Goal: Information Seeking & Learning: Learn about a topic

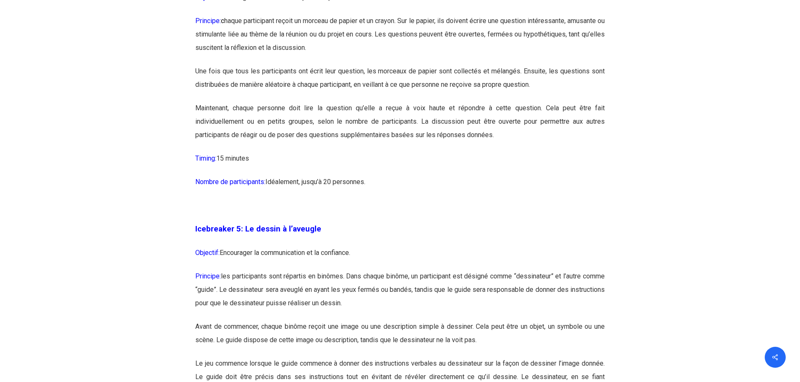
scroll to position [1469, 0]
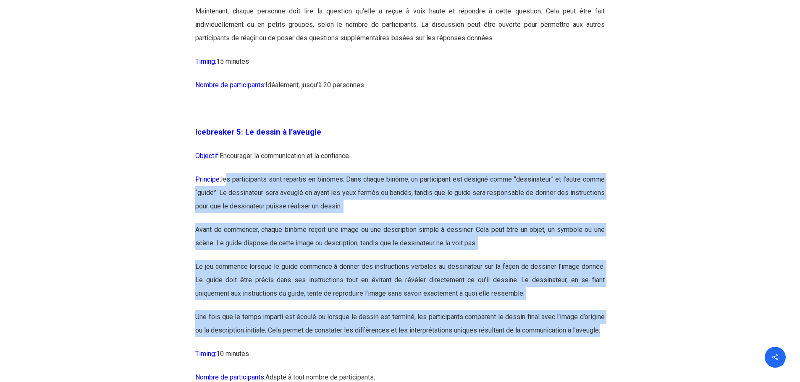
drag, startPoint x: 228, startPoint y: 181, endPoint x: 491, endPoint y: 339, distance: 307.5
copy div "l ipsumdolorsi amet consecte ad elitsed. Doei tempor incidi, ut laboreetdol mag…"
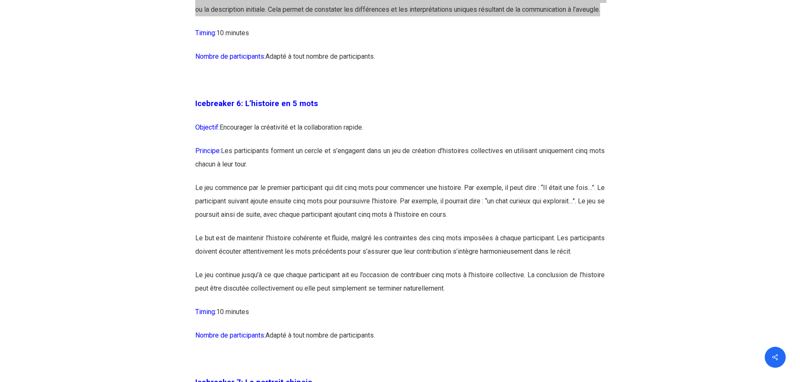
scroll to position [1847, 0]
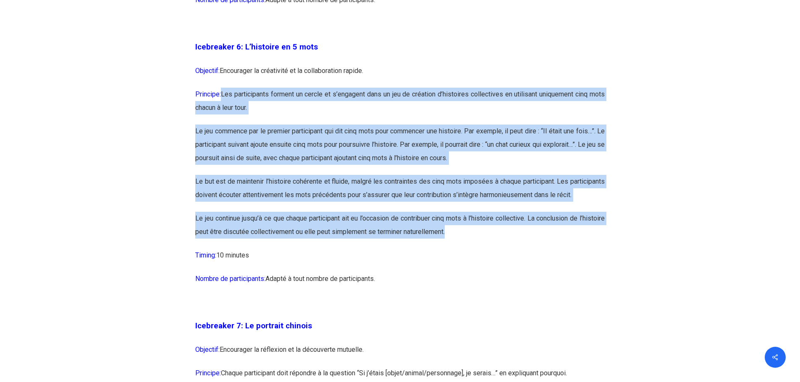
drag, startPoint x: 224, startPoint y: 107, endPoint x: 419, endPoint y: 265, distance: 251.4
copy div "Lor ipsumdolorsi ametcon ad elitse do e’temporin utla et dol ma aliquaen a’mini…"
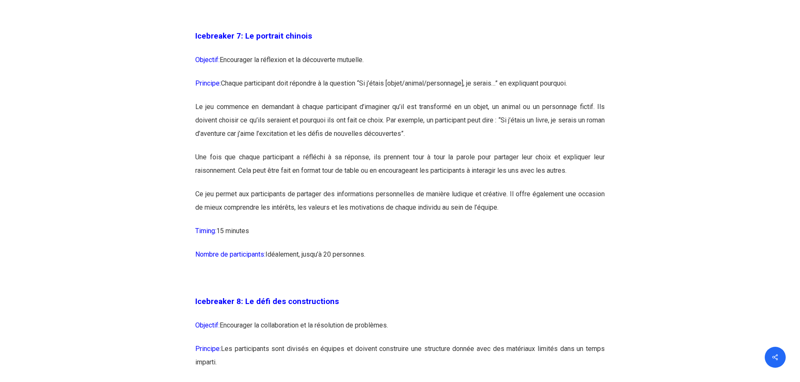
scroll to position [2141, 0]
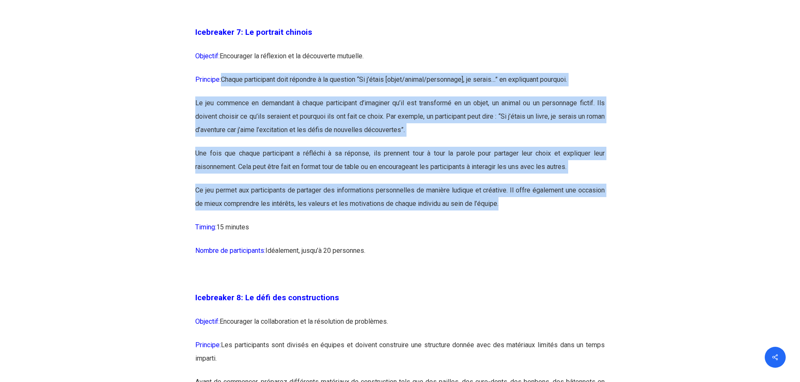
drag, startPoint x: 224, startPoint y: 102, endPoint x: 97, endPoint y: 369, distance: 295.6
copy div "Loremi dolorsitame cons adipisci e se doeiusmo “Te i’utlab [etdol/magnaa/enimad…"
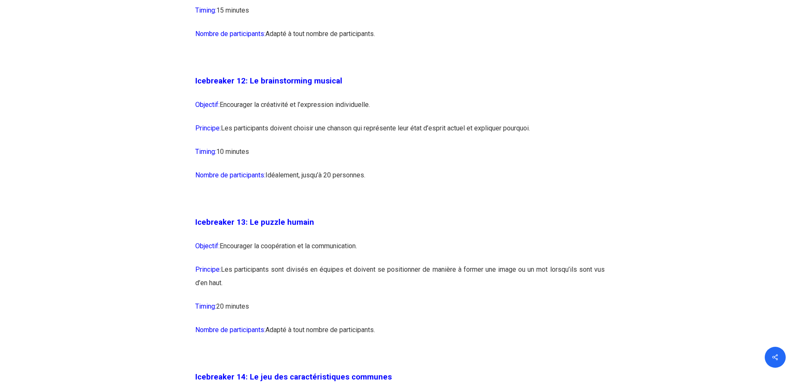
scroll to position [3695, 0]
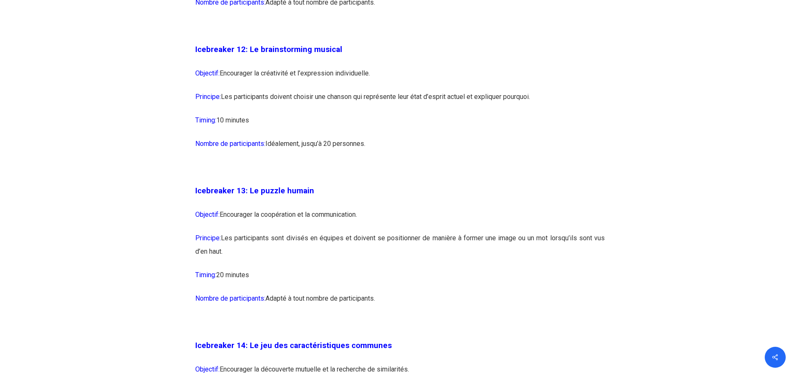
drag, startPoint x: 223, startPoint y: 123, endPoint x: 543, endPoint y: 122, distance: 320.3
click at [543, 114] on p "Principe: Les participants doivent choisir une chanson qui représente leur état…" at bounding box center [399, 102] width 409 height 24
copy p "Les participants doivent choisir une chanson qui représente leur état d’esprit …"
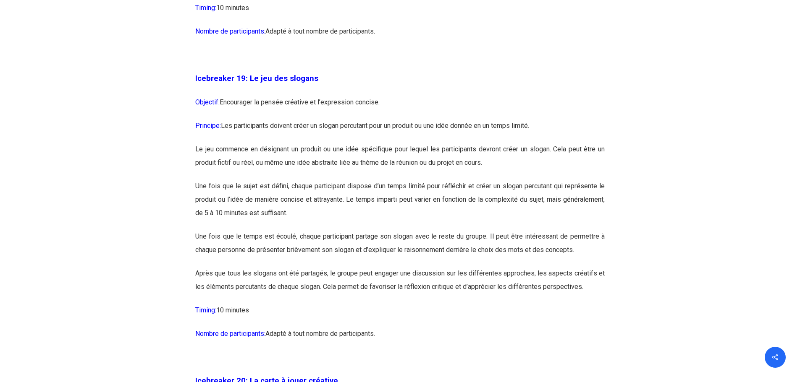
scroll to position [5416, 0]
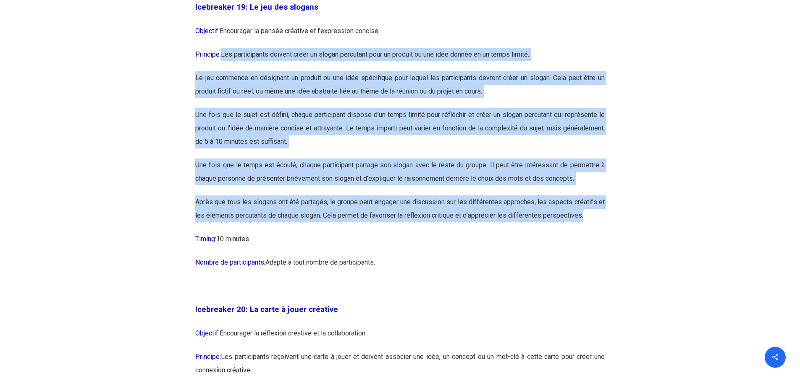
drag, startPoint x: 225, startPoint y: 81, endPoint x: 584, endPoint y: 240, distance: 393.2
copy div "Lor ipsumdolorsi ametcon adipi el seddoe temporinc utla et dolorem al eni admi …"
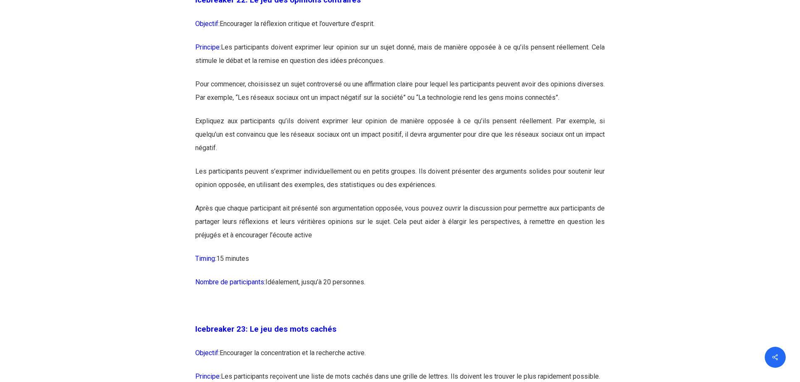
scroll to position [6340, 0]
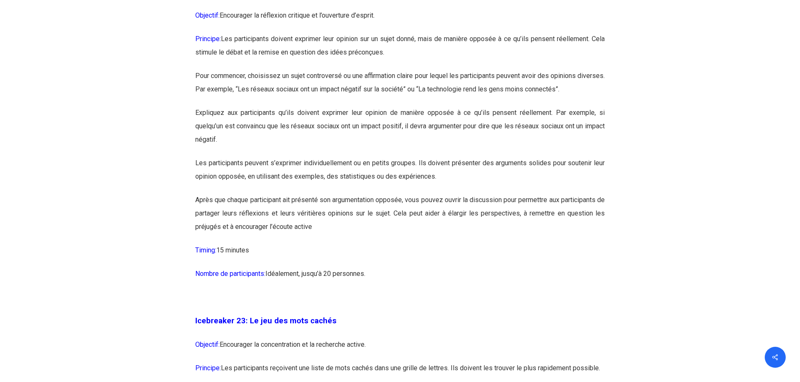
drag, startPoint x: 249, startPoint y: 32, endPoint x: 342, endPoint y: 31, distance: 92.8
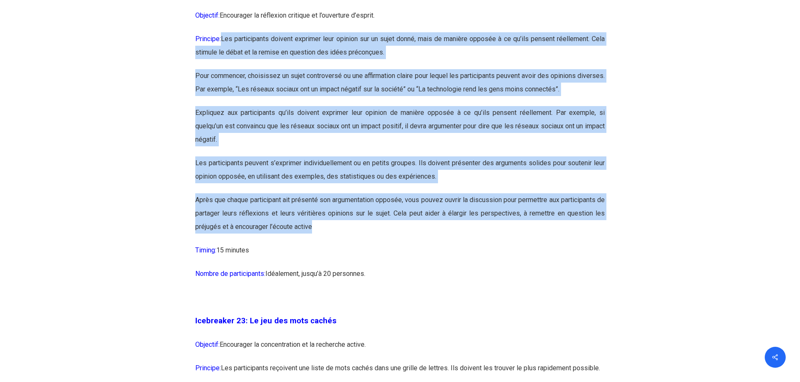
drag, startPoint x: 223, startPoint y: 79, endPoint x: 271, endPoint y: 290, distance: 216.4
copy div "Lor ipsumdolorsi ametcon adipisci elit seddoei tem in utlab etdol, magn al enim…"
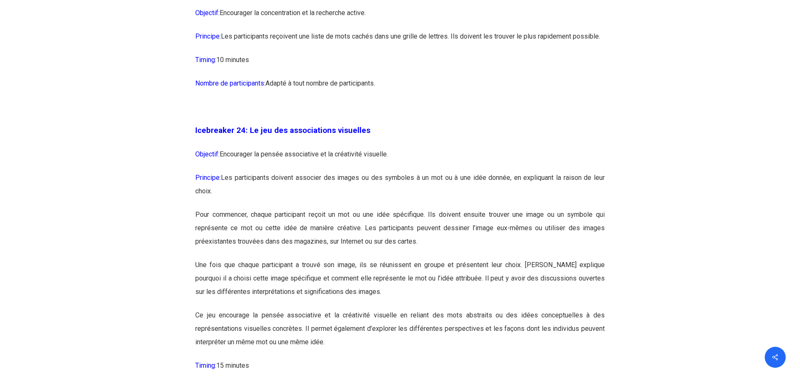
scroll to position [6676, 0]
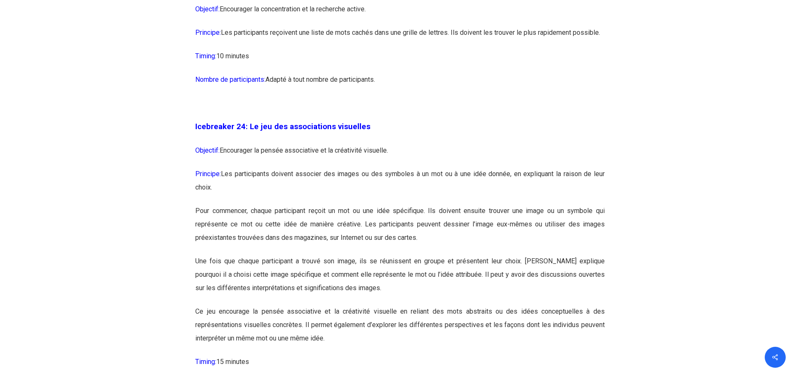
drag, startPoint x: 279, startPoint y: 72, endPoint x: 602, endPoint y: 72, distance: 323.3
click at [602, 50] on p "Principe: Les participants reçoivent une liste de mots cachés dans une grille d…" at bounding box center [399, 38] width 409 height 24
copy p "Les participants reçoivent une liste de mots cachés dans une grille de lettres.…"
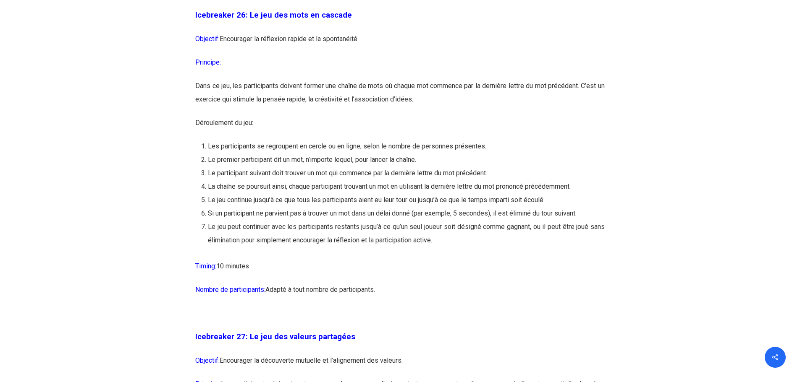
scroll to position [7431, 0]
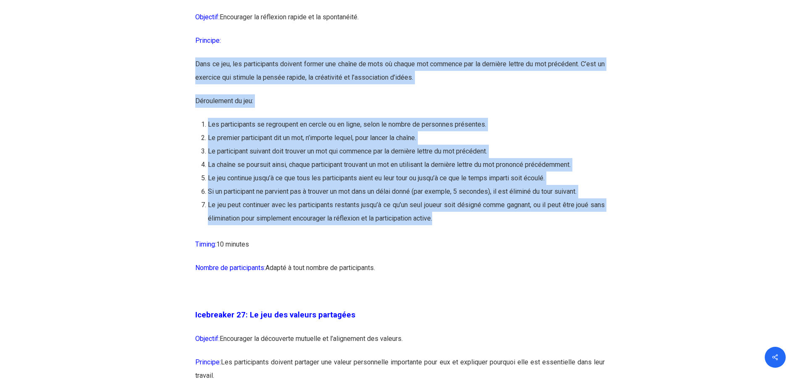
drag, startPoint x: 196, startPoint y: 104, endPoint x: 477, endPoint y: 256, distance: 319.6
copy div "Lore ip dol, sit ametconsecte adipisc elitse doe tempor in utla et dolore mag a…"
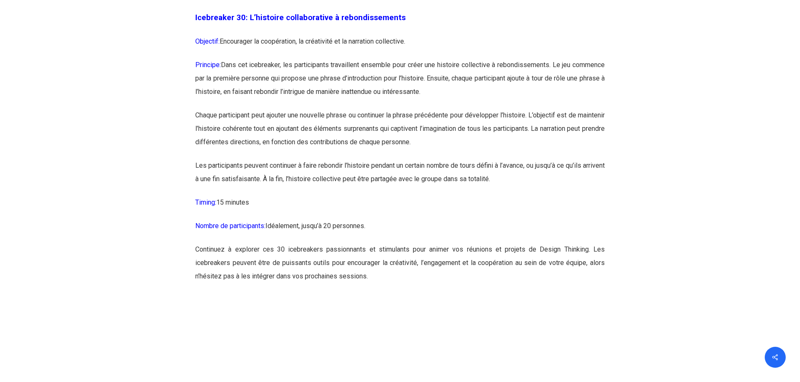
scroll to position [8439, 0]
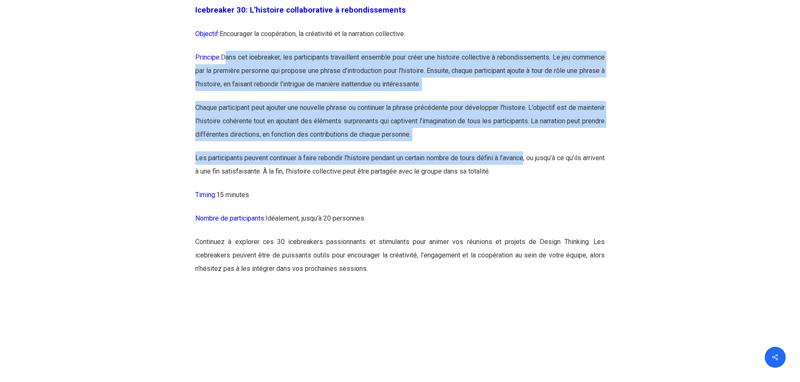
drag, startPoint x: 227, startPoint y: 99, endPoint x: 536, endPoint y: 204, distance: 326.5
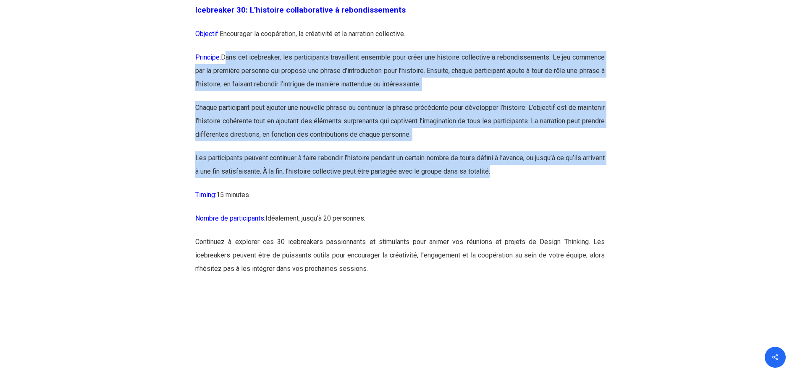
copy div "Dans cet icebreaker, les participants travaillent ensemble pour créer une histo…"
